Goal: Navigation & Orientation: Find specific page/section

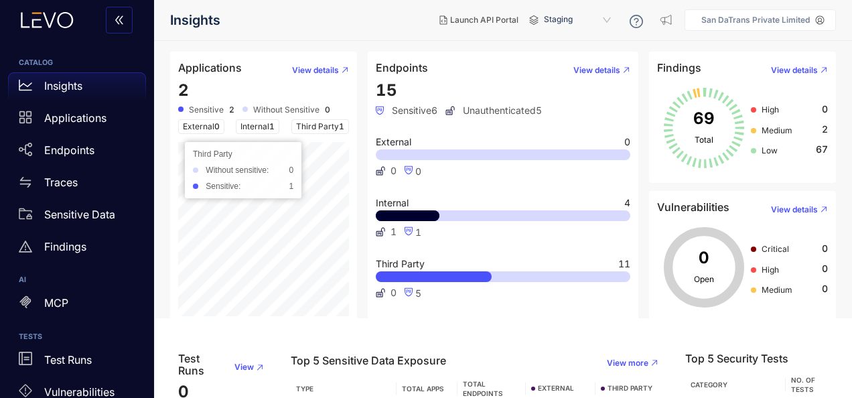
scroll to position [79, 0]
click at [332, 70] on span "View details" at bounding box center [315, 70] width 47 height 9
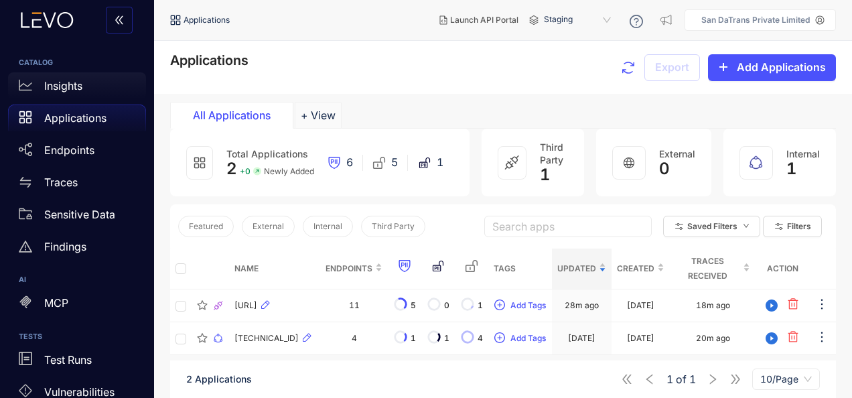
click at [71, 76] on div "Insights" at bounding box center [77, 85] width 138 height 27
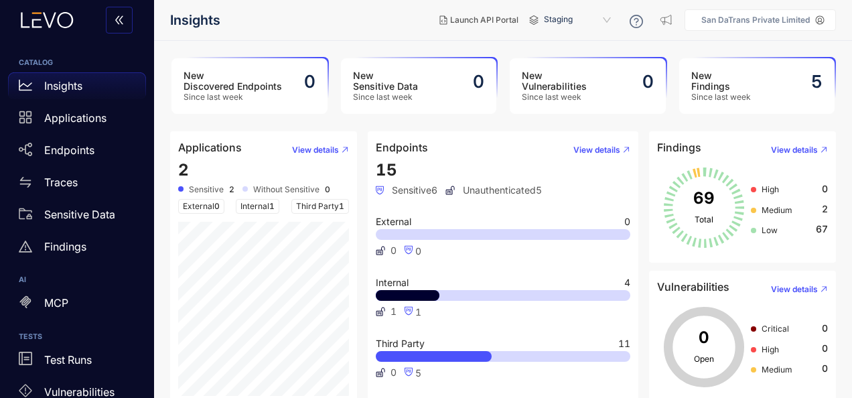
click at [71, 76] on div "Insights" at bounding box center [77, 85] width 138 height 27
click at [73, 129] on div "Applications" at bounding box center [77, 118] width 138 height 27
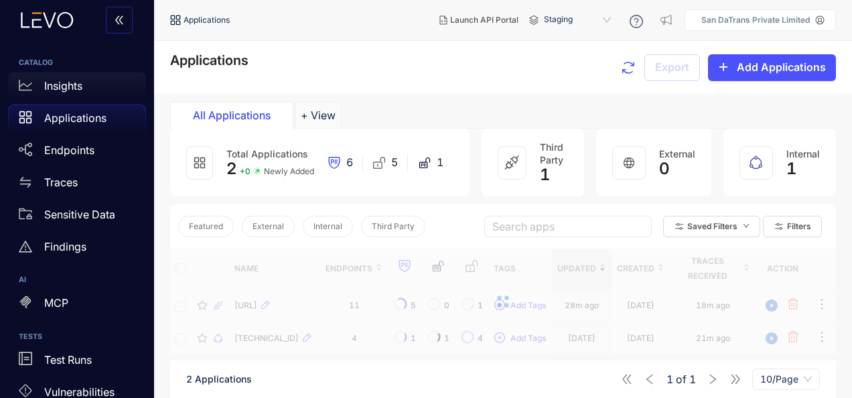
click at [76, 91] on p "Insights" at bounding box center [63, 86] width 38 height 12
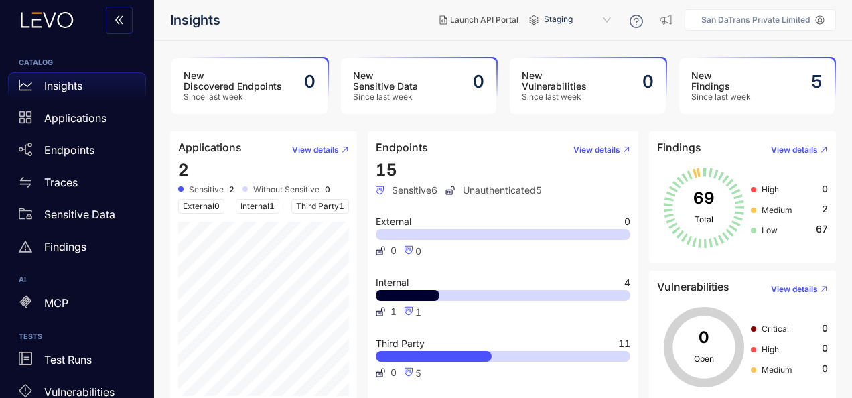
click at [8, 72] on link "Insights" at bounding box center [77, 88] width 138 height 32
click at [506, 23] on span "Launch API Portal" at bounding box center [484, 19] width 68 height 9
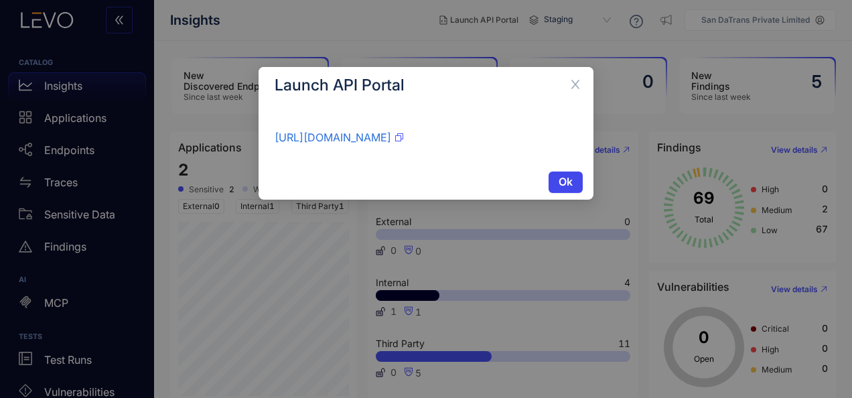
click at [563, 180] on span "Ok" at bounding box center [566, 182] width 14 height 12
